Goal: Obtain resource: Download file/media

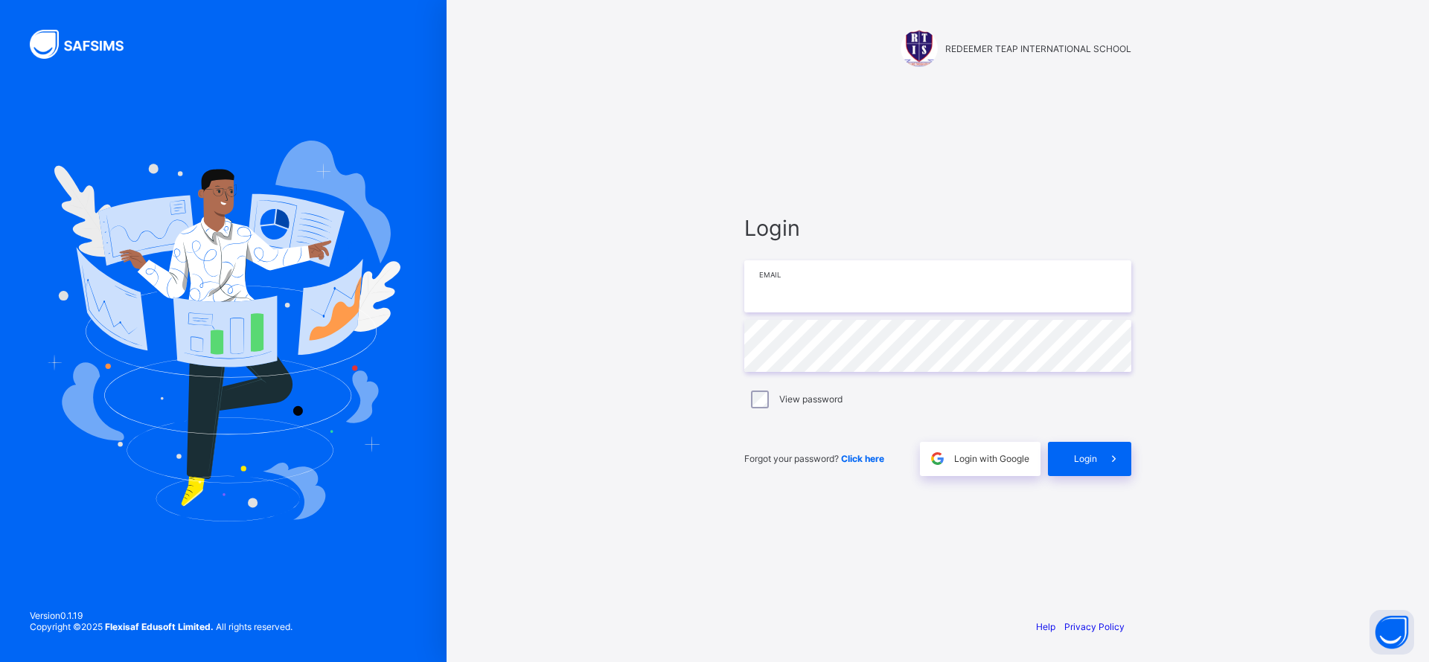
click at [1038, 287] on input "email" at bounding box center [937, 286] width 387 height 52
type input "**********"
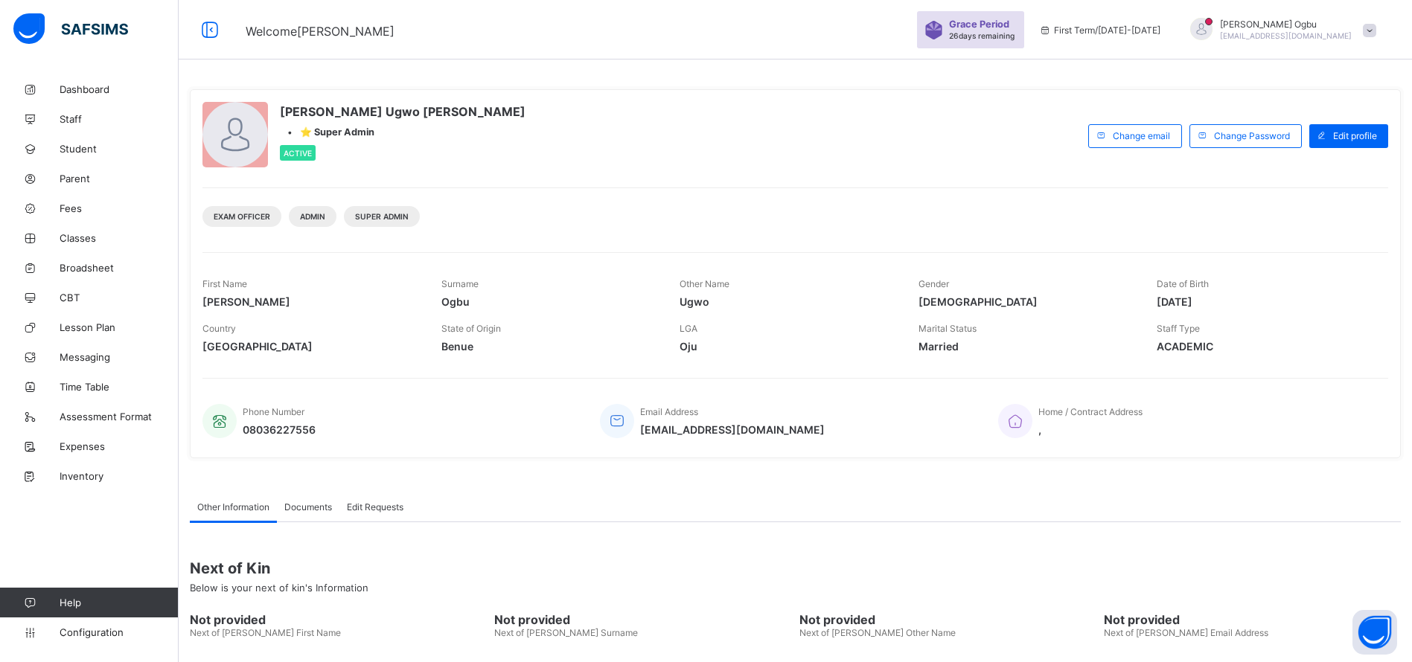
click at [66, 150] on span "Student" at bounding box center [119, 149] width 119 height 12
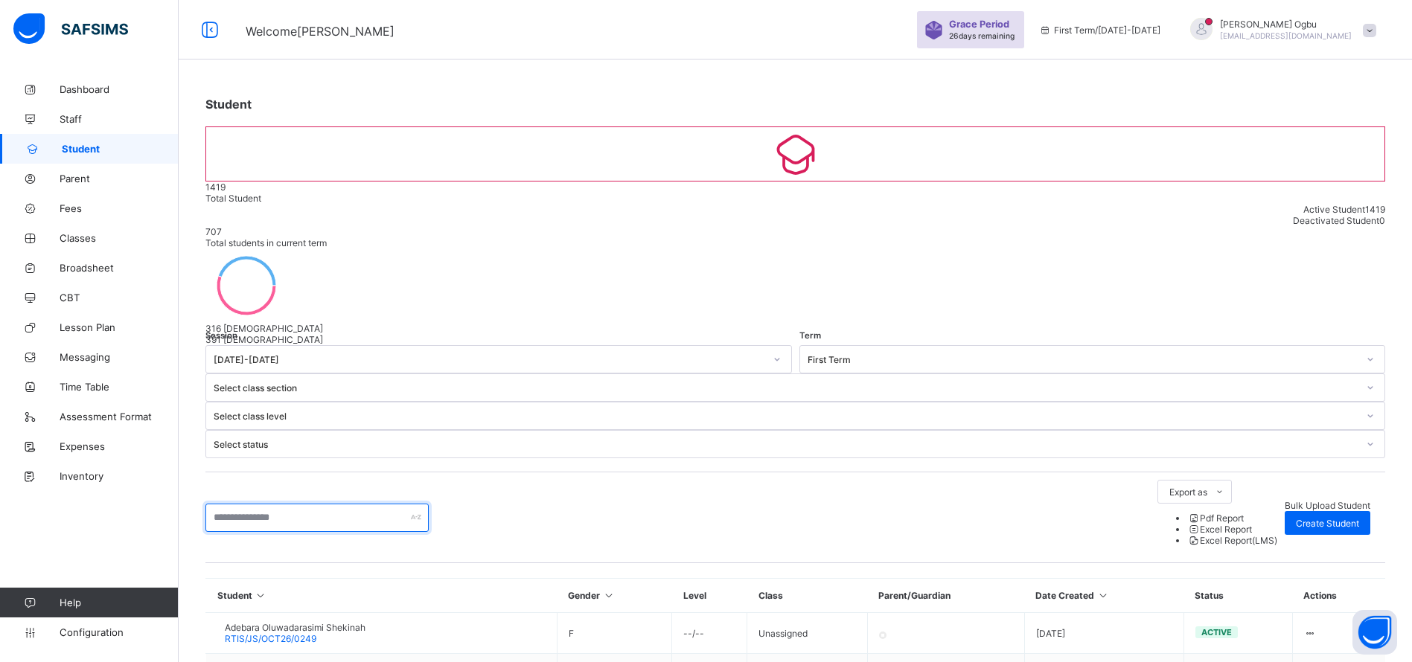
click at [342, 504] on input "text" at bounding box center [316, 518] width 223 height 28
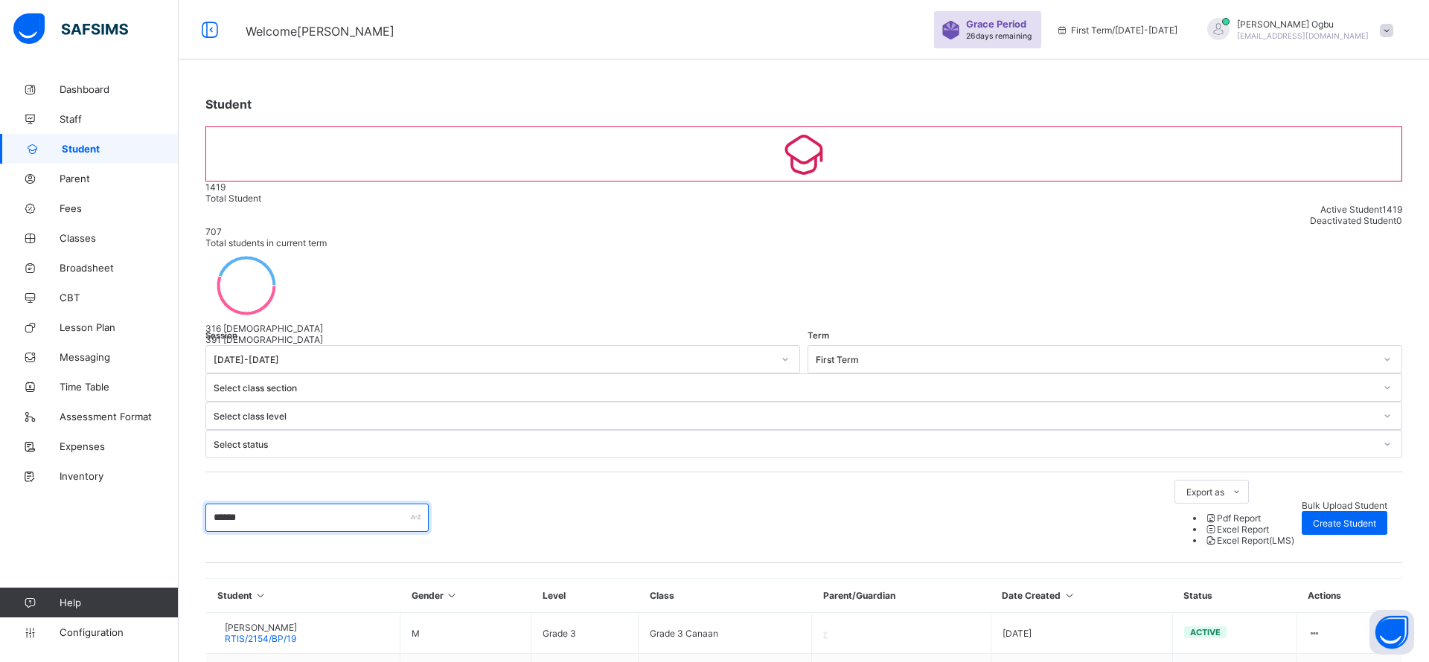
type input "******"
click at [267, 633] on span "RTIS/2154/BP/19" at bounding box center [260, 638] width 71 height 11
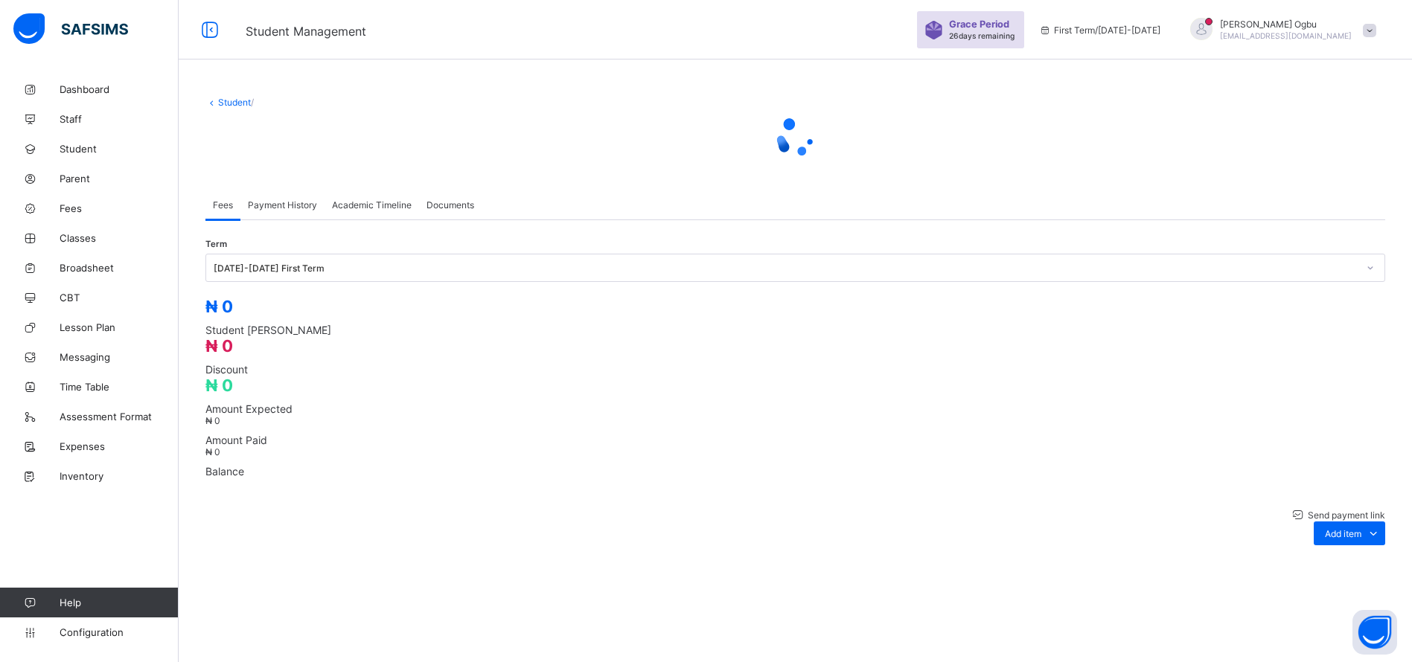
click at [379, 220] on div "Academic Timeline" at bounding box center [371, 205] width 95 height 30
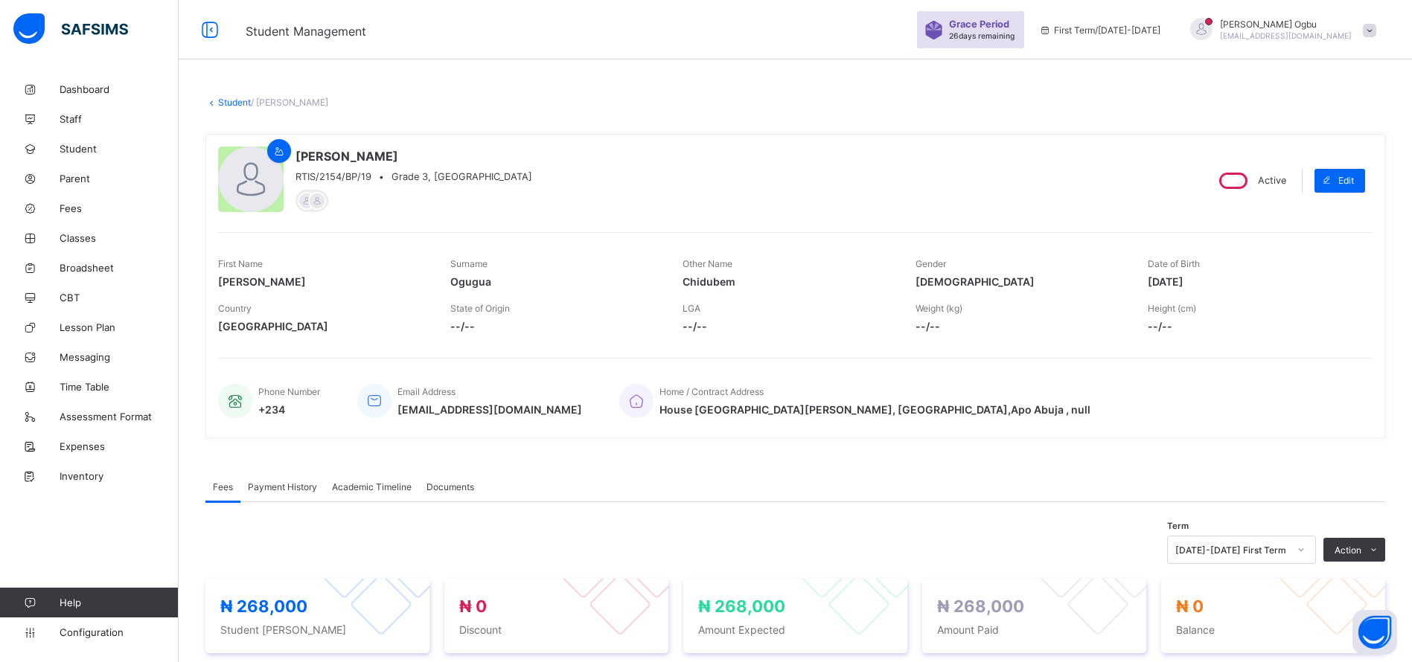
click at [373, 491] on span "Academic Timeline" at bounding box center [372, 486] width 80 height 11
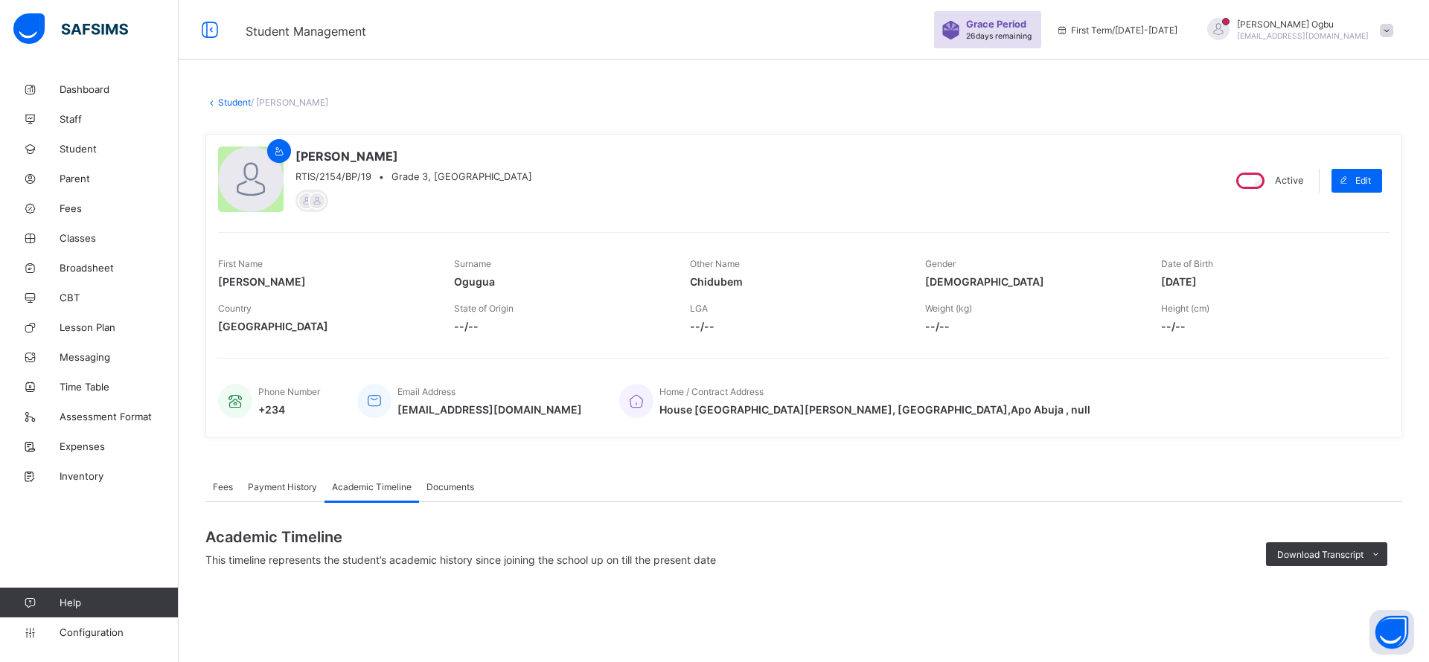
click at [1325, 545] on div "Download Transcript" at bounding box center [1326, 554] width 121 height 24
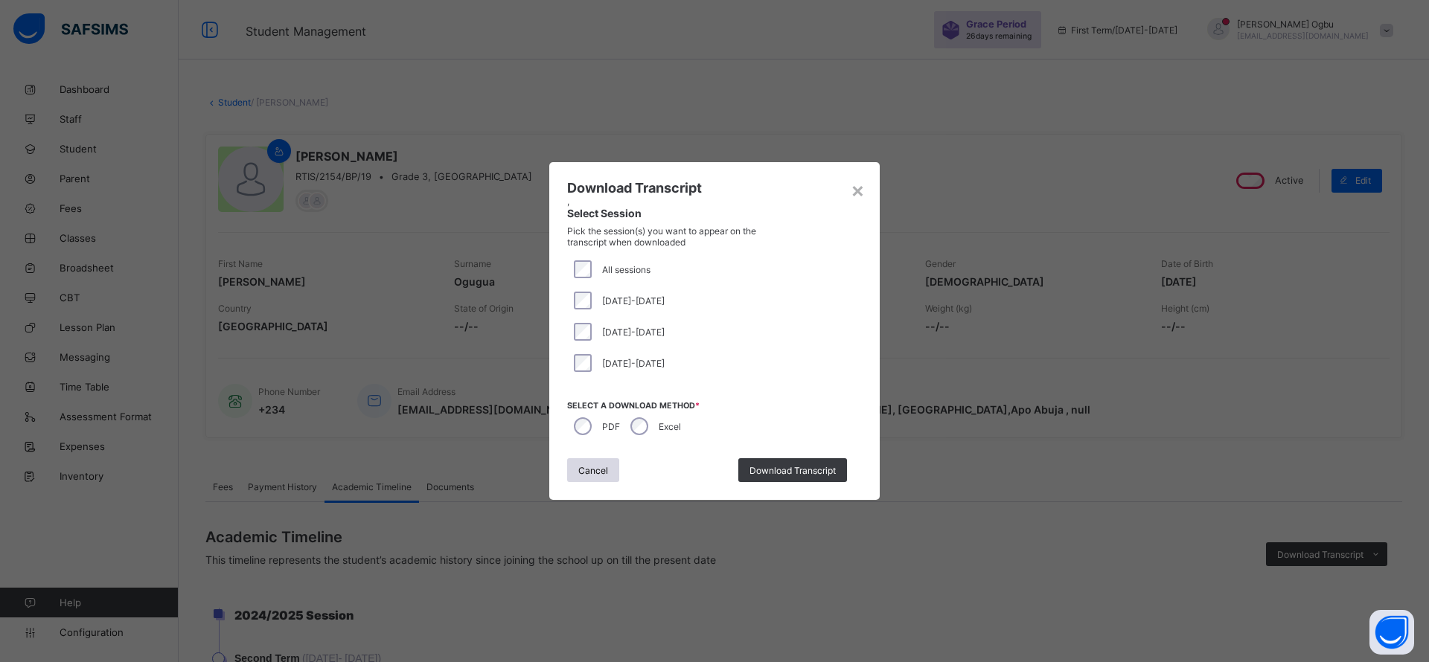
click at [767, 467] on span "Download Transcript" at bounding box center [792, 470] width 86 height 11
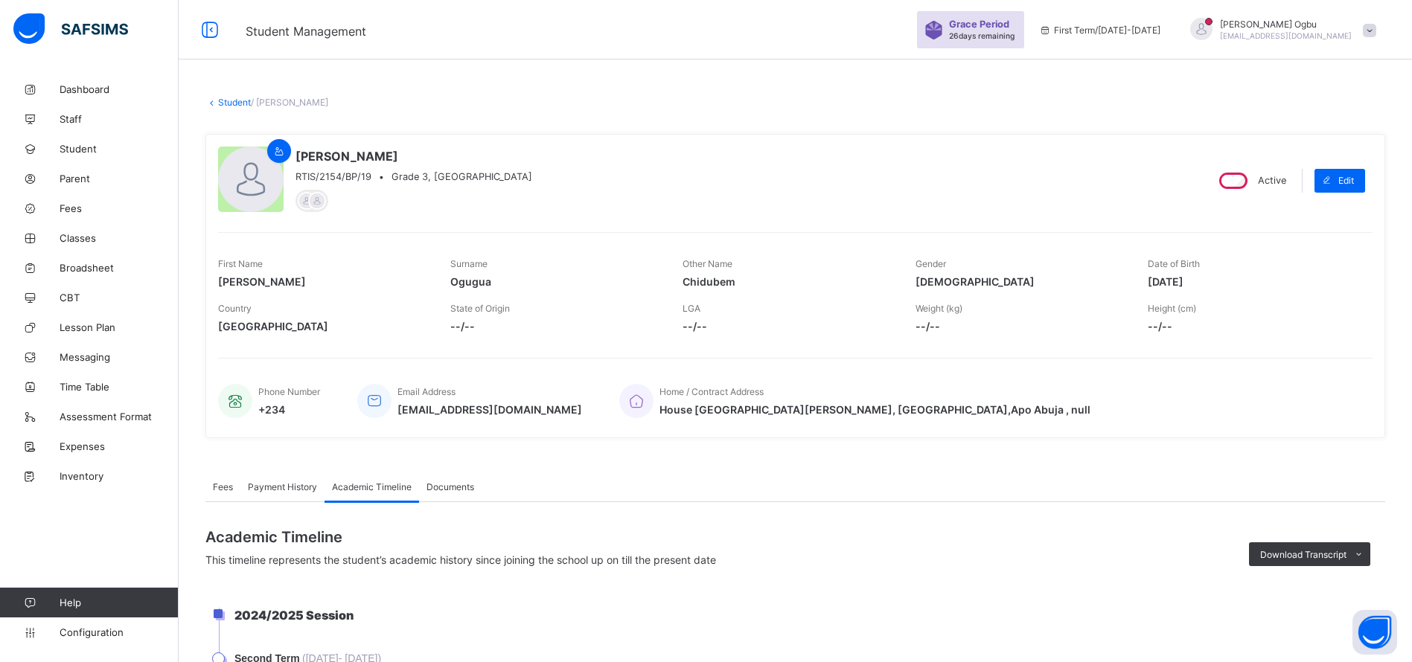
click at [1287, 558] on span "Download Transcript" at bounding box center [1303, 554] width 86 height 11
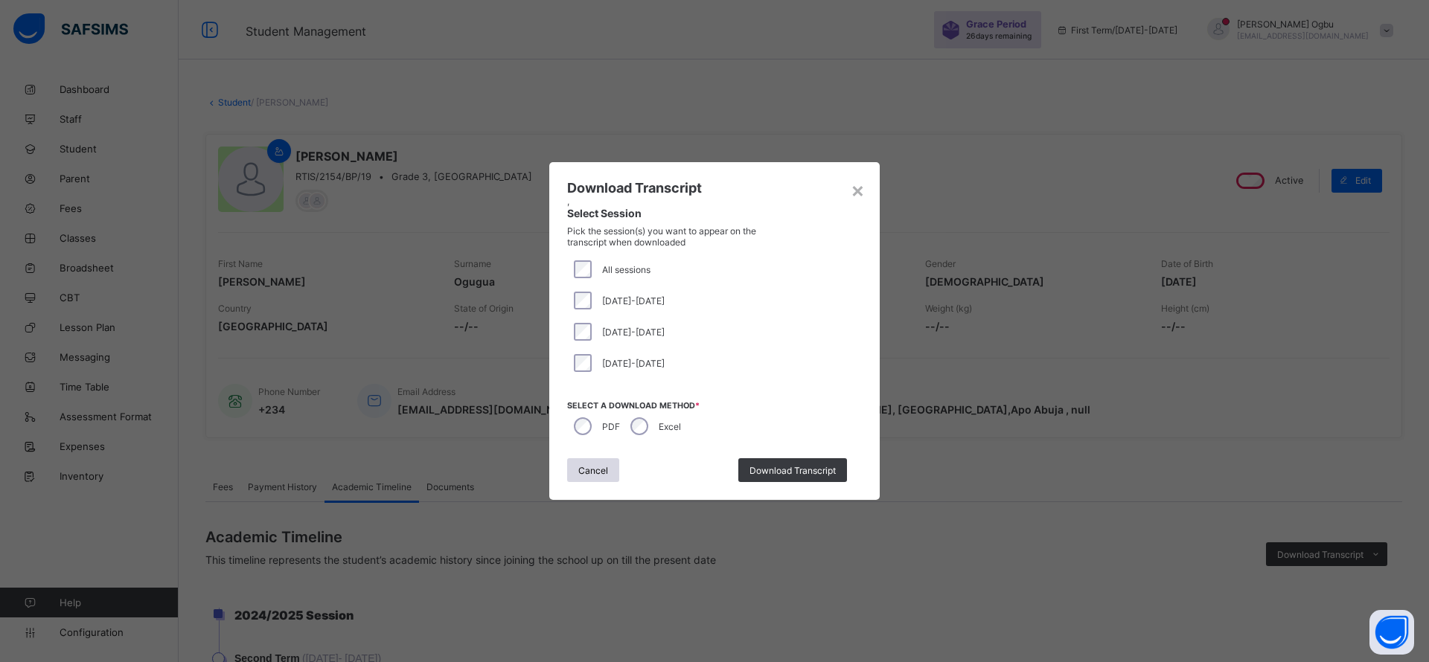
click at [803, 469] on span "Download Transcript" at bounding box center [792, 470] width 86 height 11
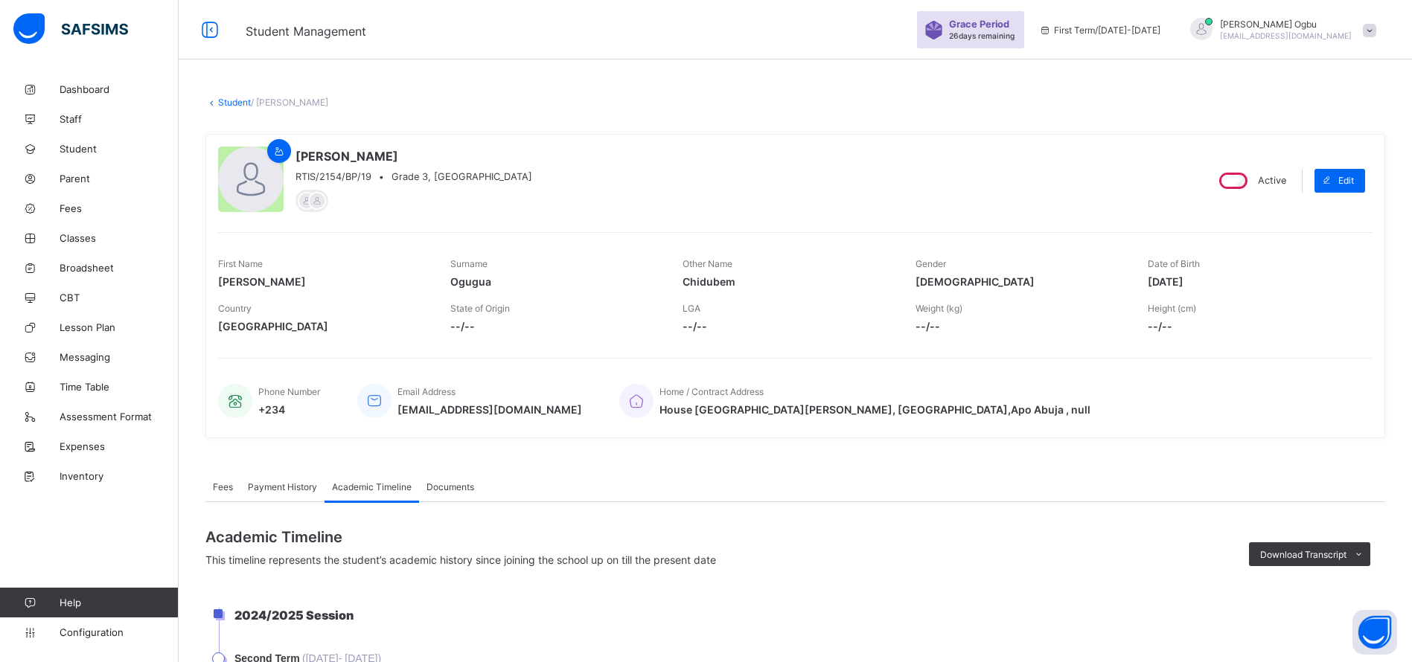
click at [1306, 554] on span "Download Transcript" at bounding box center [1303, 554] width 86 height 11
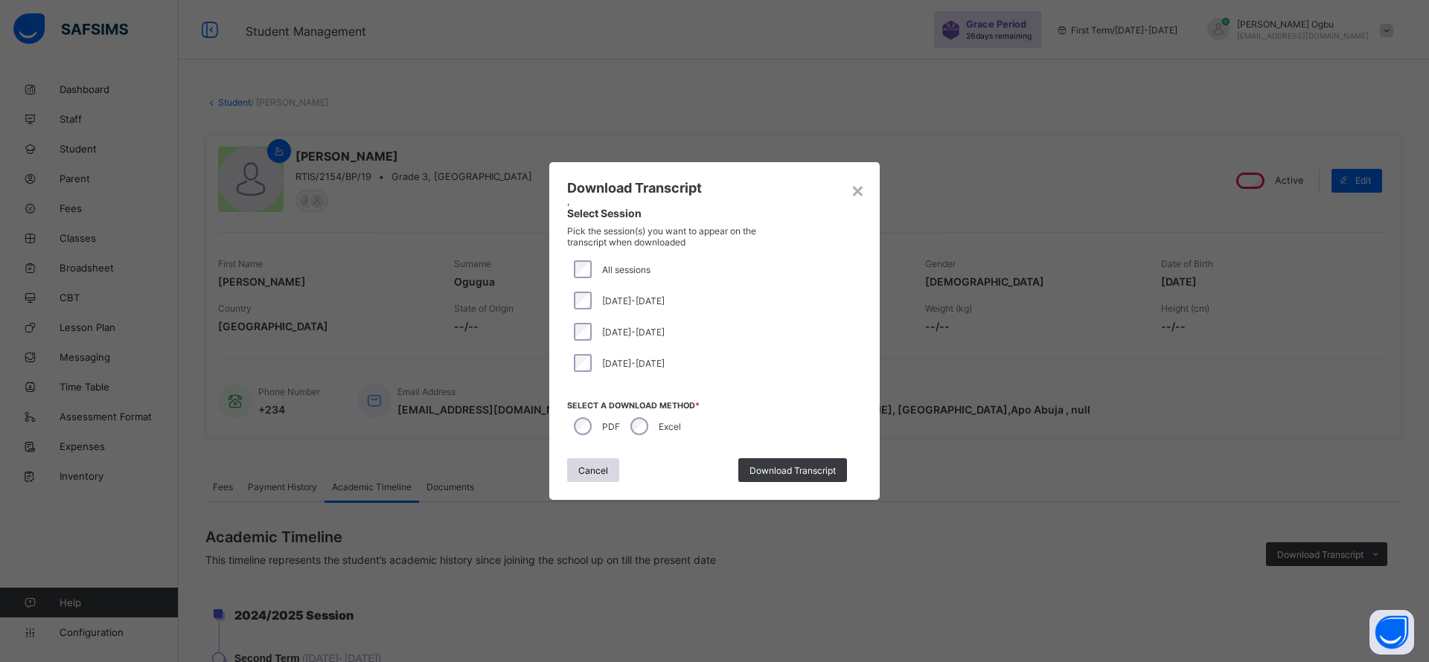
click at [789, 471] on span "Download Transcript" at bounding box center [792, 470] width 86 height 11
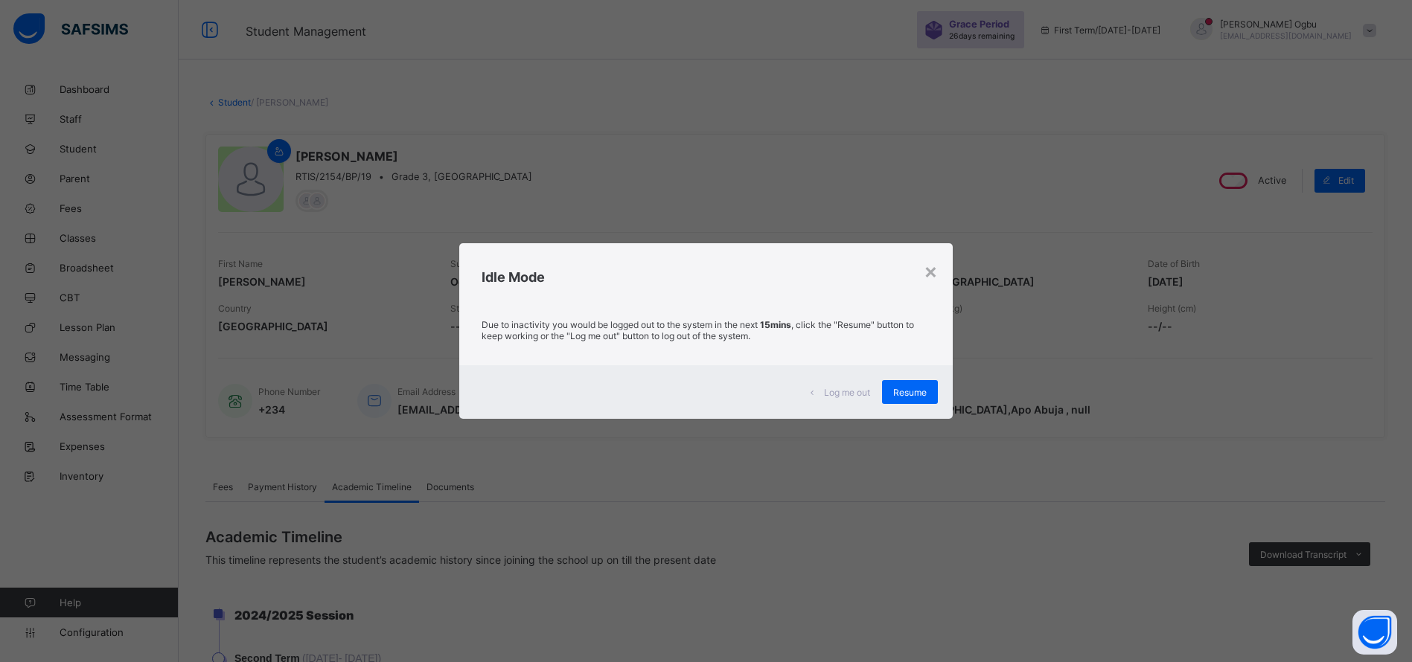
click at [926, 389] on span "Resume" at bounding box center [909, 392] width 33 height 11
